Goal: Find specific page/section: Find specific page/section

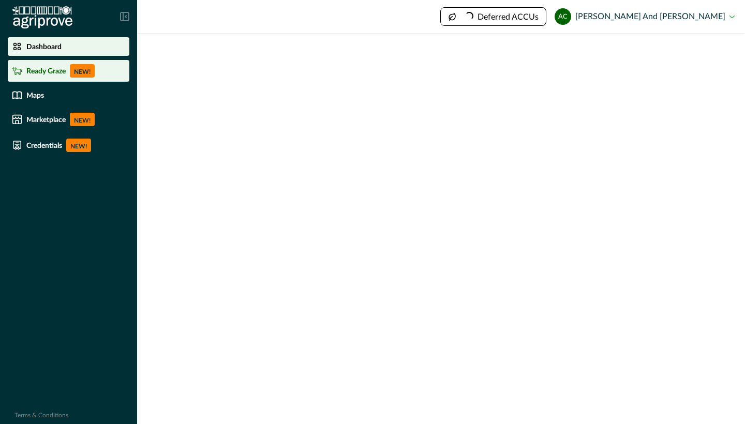
click at [51, 71] on p "Ready Graze" at bounding box center [45, 71] width 39 height 8
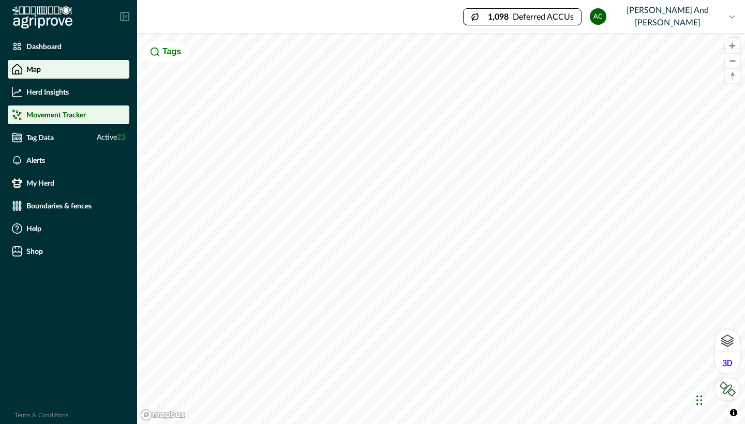
click at [65, 119] on div "Movement Tracker" at bounding box center [68, 115] width 113 height 10
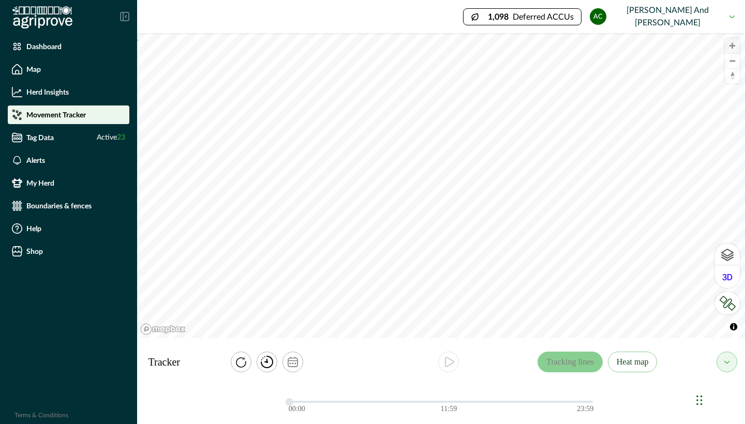
click at [734, 43] on span "Zoom in" at bounding box center [731, 45] width 15 height 15
click at [444, 366] on icon "play" at bounding box center [448, 362] width 12 height 12
click at [634, 361] on button "Heat map" at bounding box center [632, 362] width 50 height 21
click at [443, 357] on icon "play" at bounding box center [448, 362] width 12 height 12
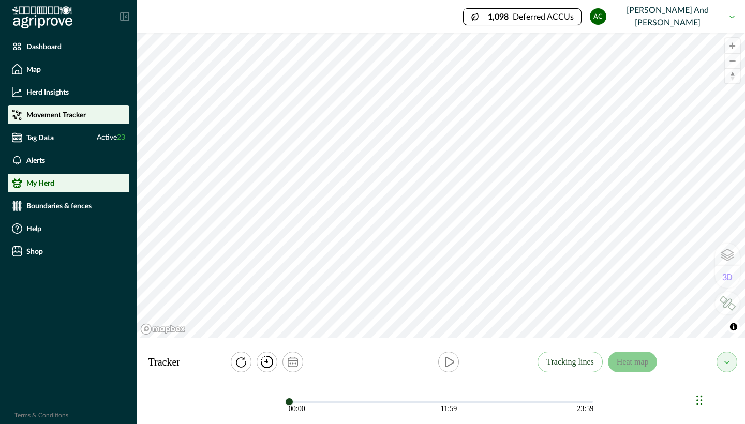
click at [40, 183] on p "My Herd" at bounding box center [40, 183] width 28 height 8
